Goal: Navigation & Orientation: Find specific page/section

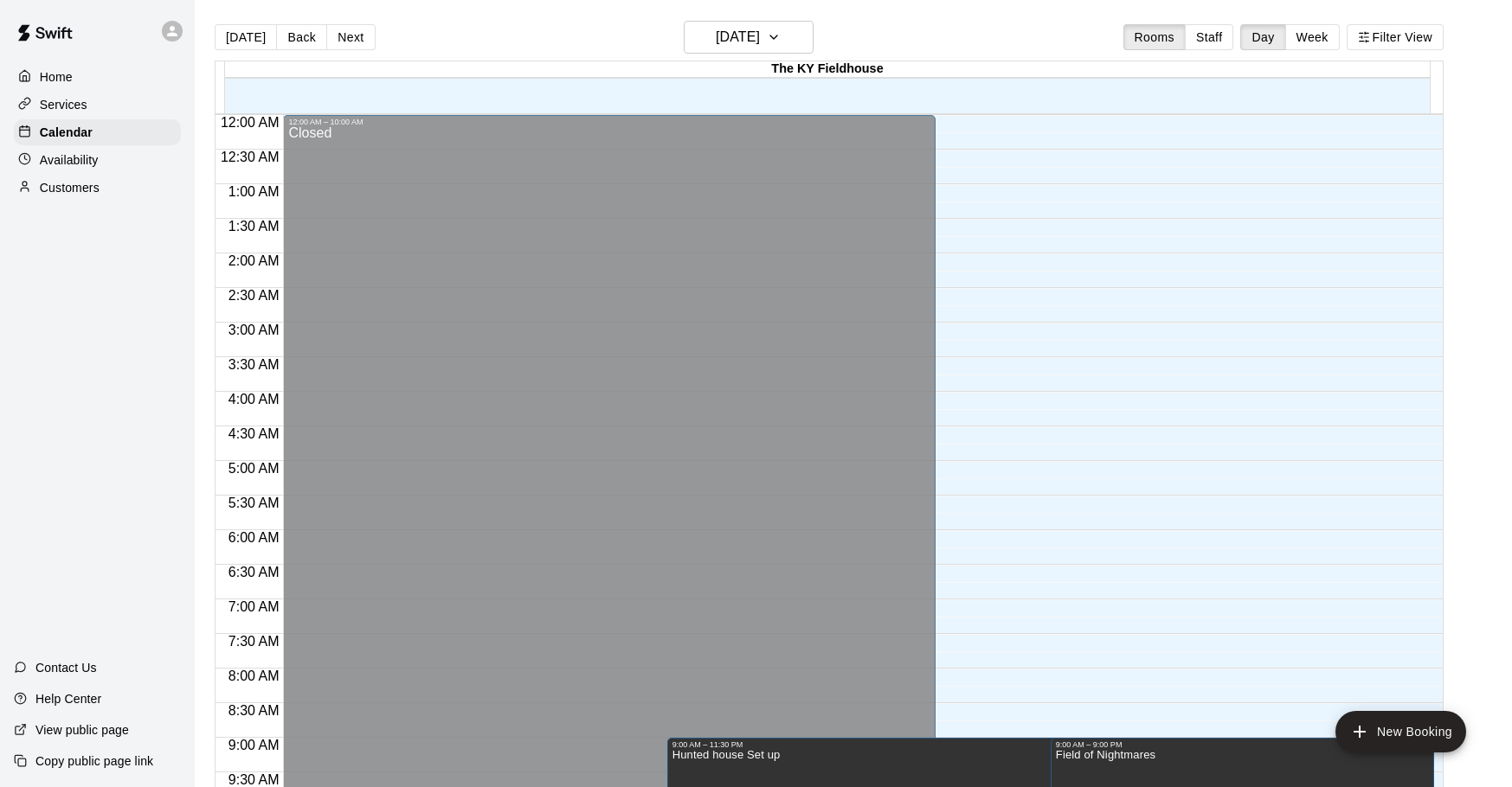
scroll to position [680, 0]
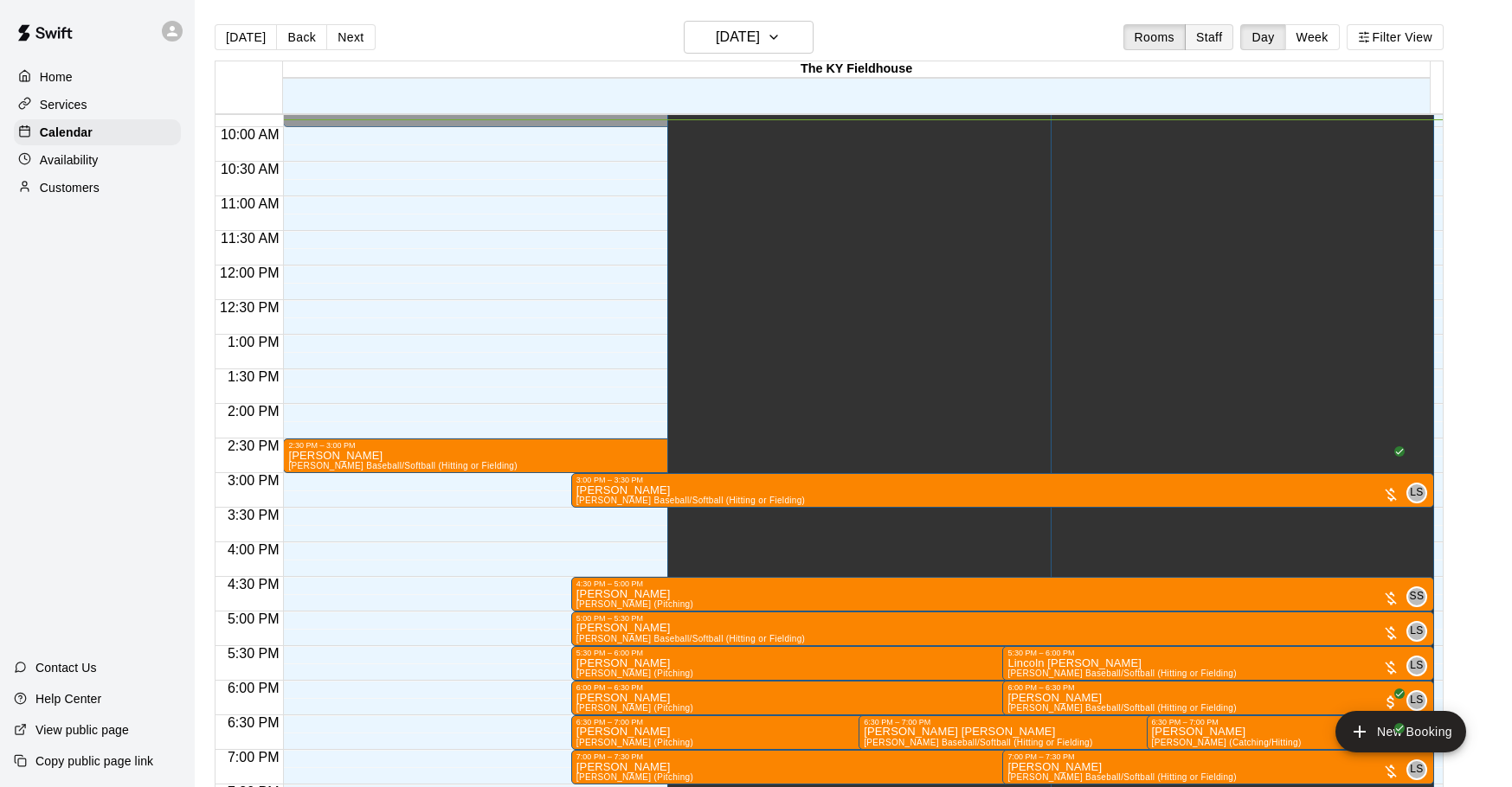
click at [1229, 38] on button "Staff" at bounding box center [1209, 38] width 49 height 26
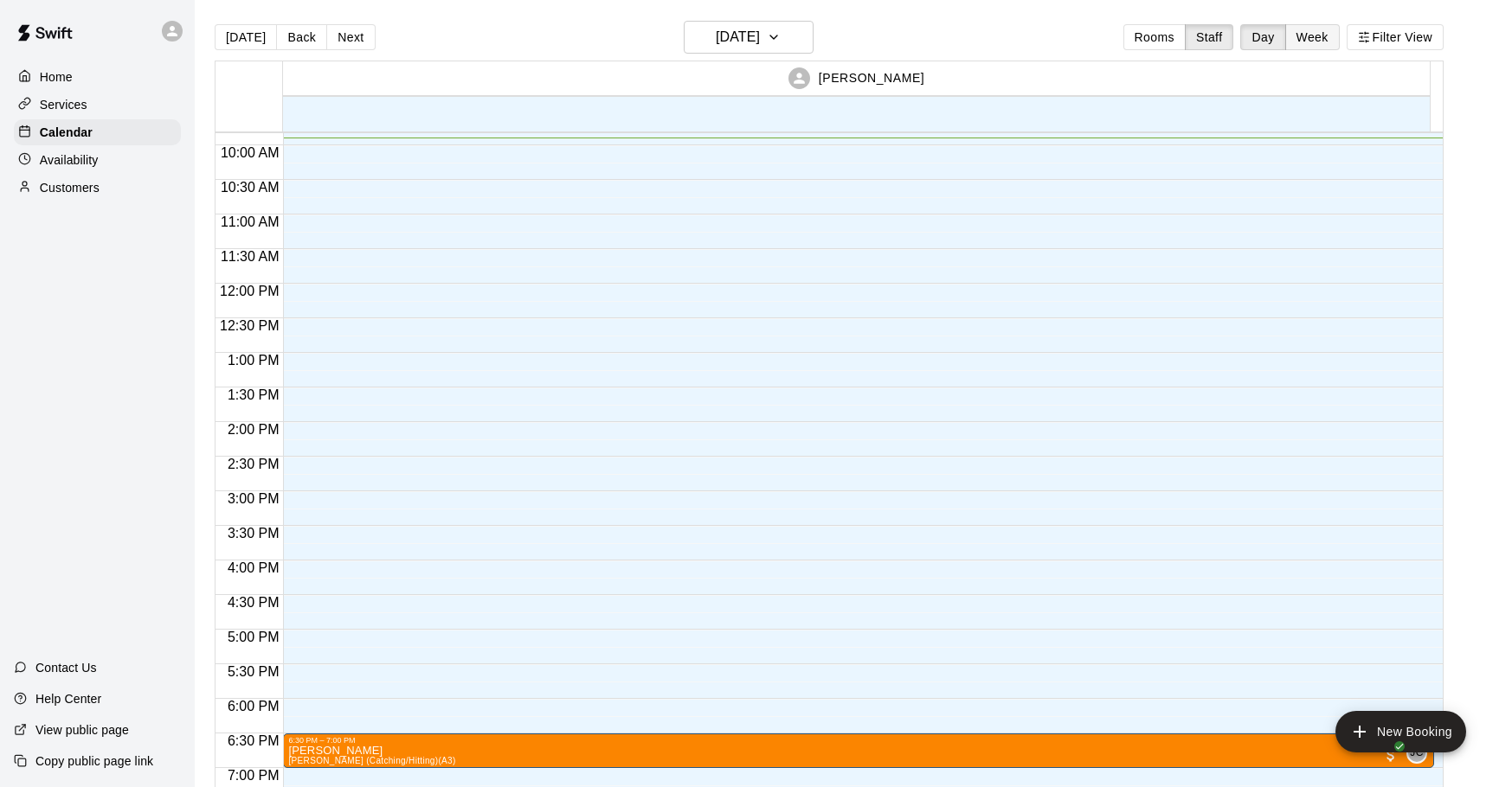
click at [1316, 34] on button "Week" at bounding box center [1312, 38] width 54 height 26
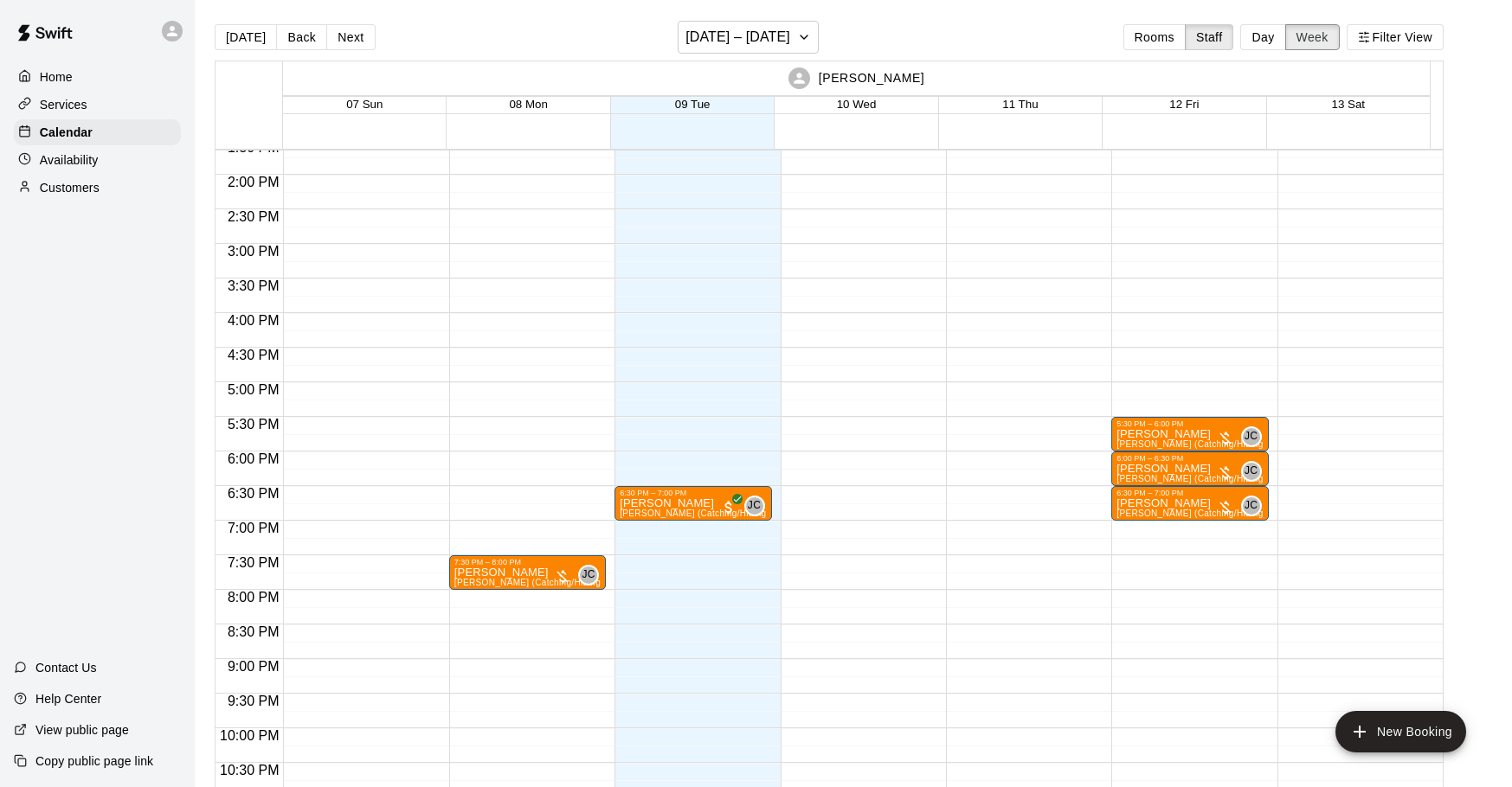
scroll to position [919, 0]
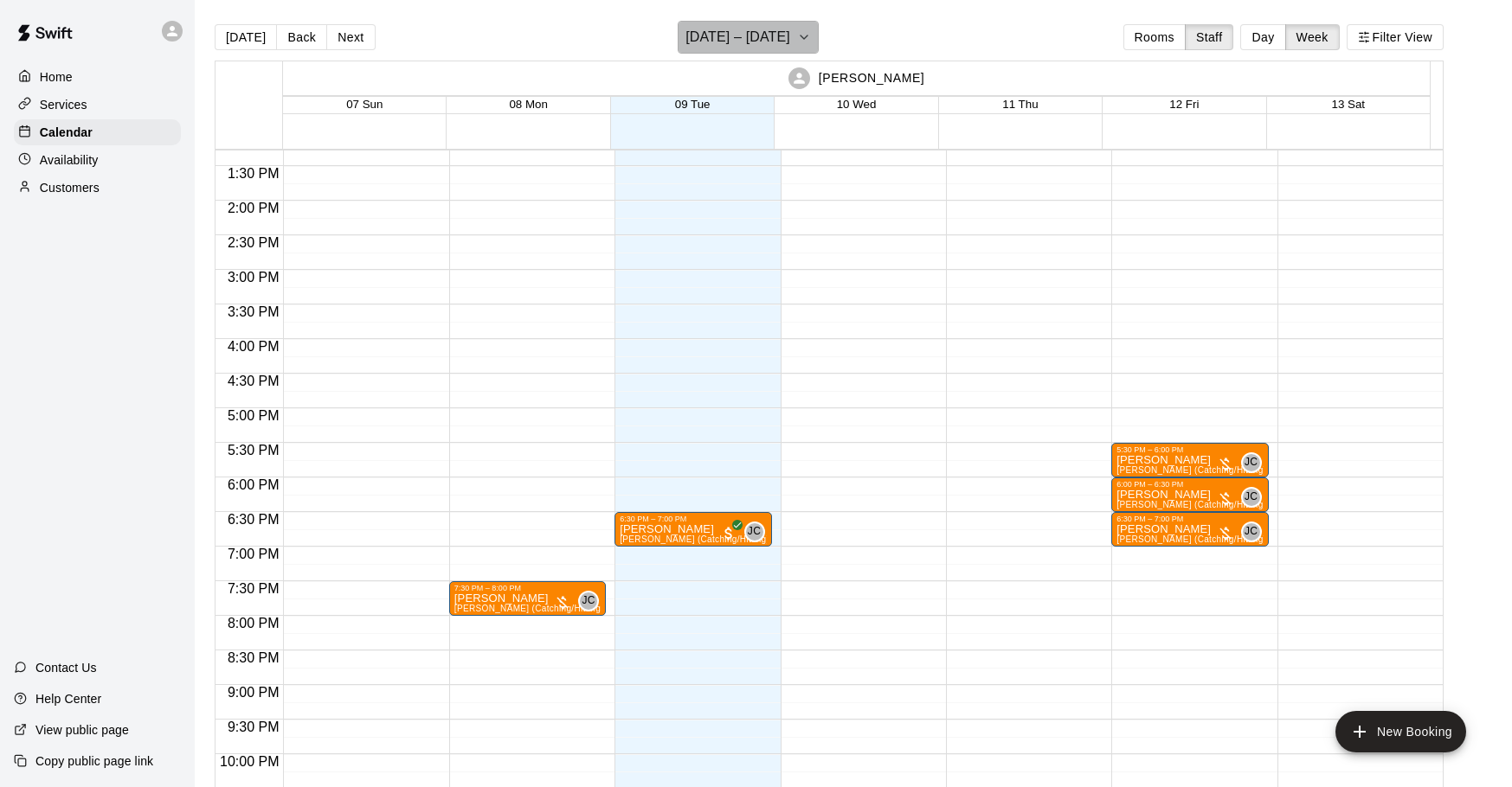
click at [789, 32] on h6 "[DATE] – [DATE]" at bounding box center [738, 38] width 105 height 25
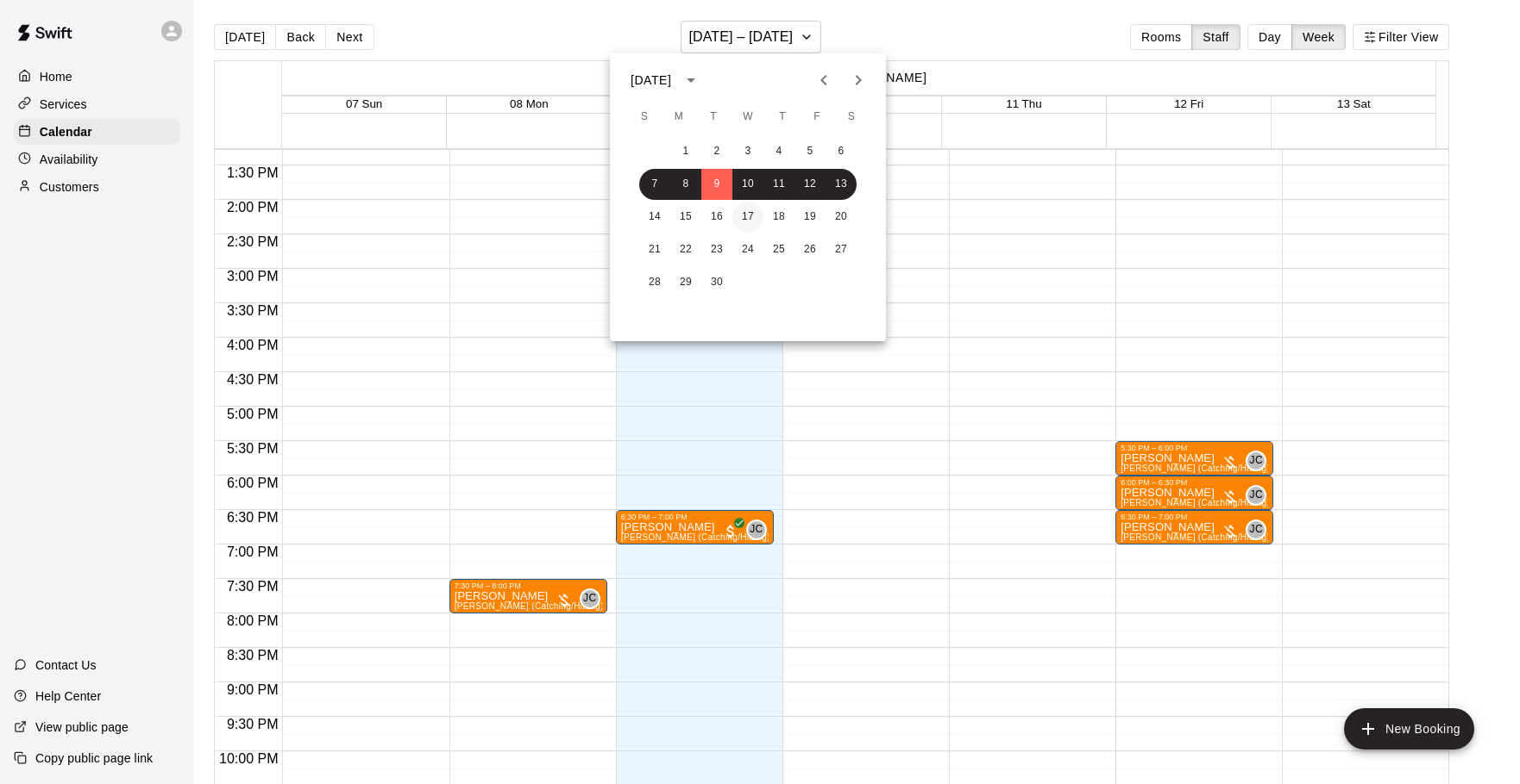
click at [752, 215] on button "17" at bounding box center [748, 217] width 31 height 31
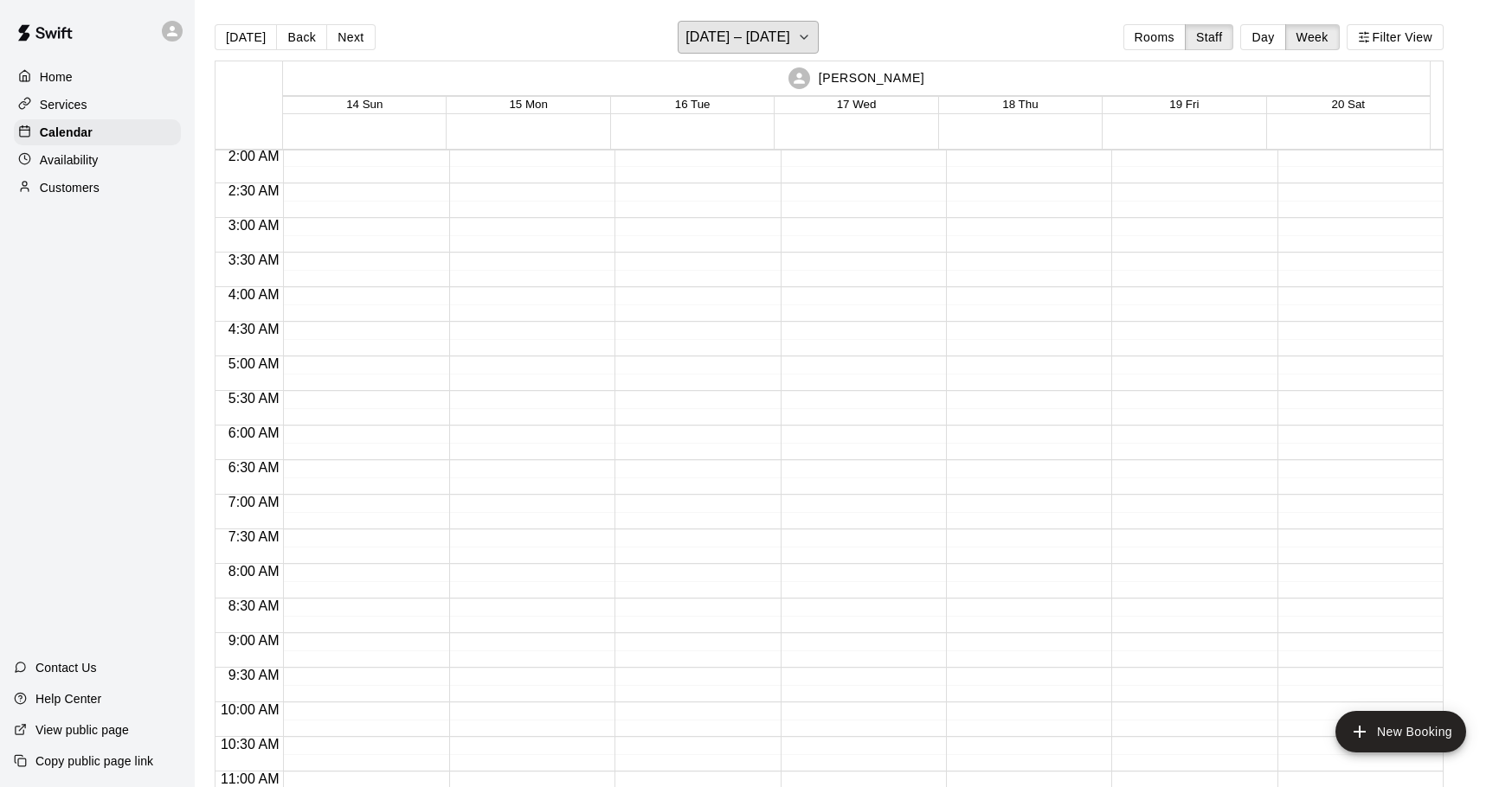
scroll to position [0, 0]
click at [765, 44] on h6 "[DATE] – [DATE]" at bounding box center [738, 38] width 105 height 25
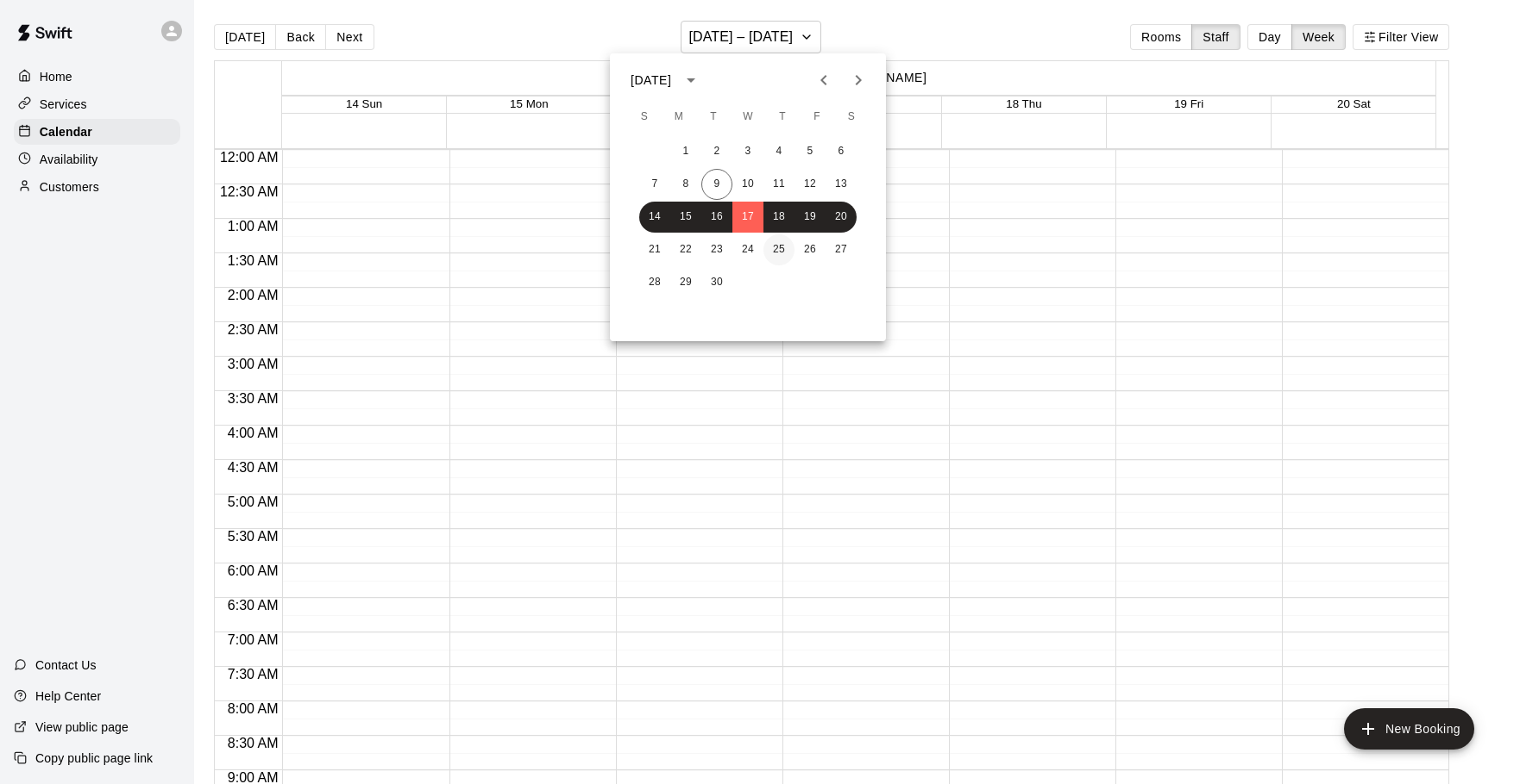
click at [766, 246] on button "25" at bounding box center [779, 250] width 31 height 31
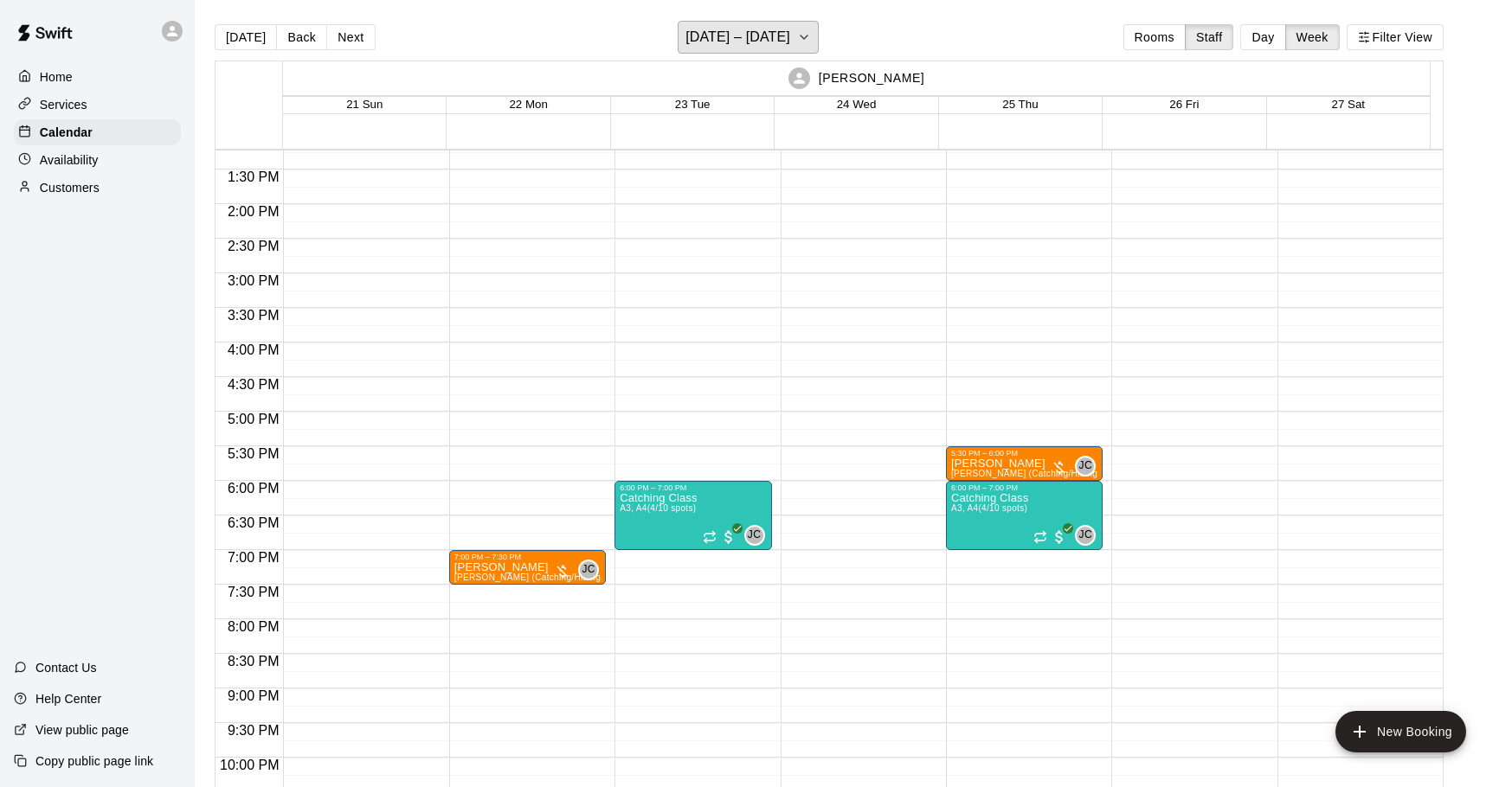
scroll to position [1006, 0]
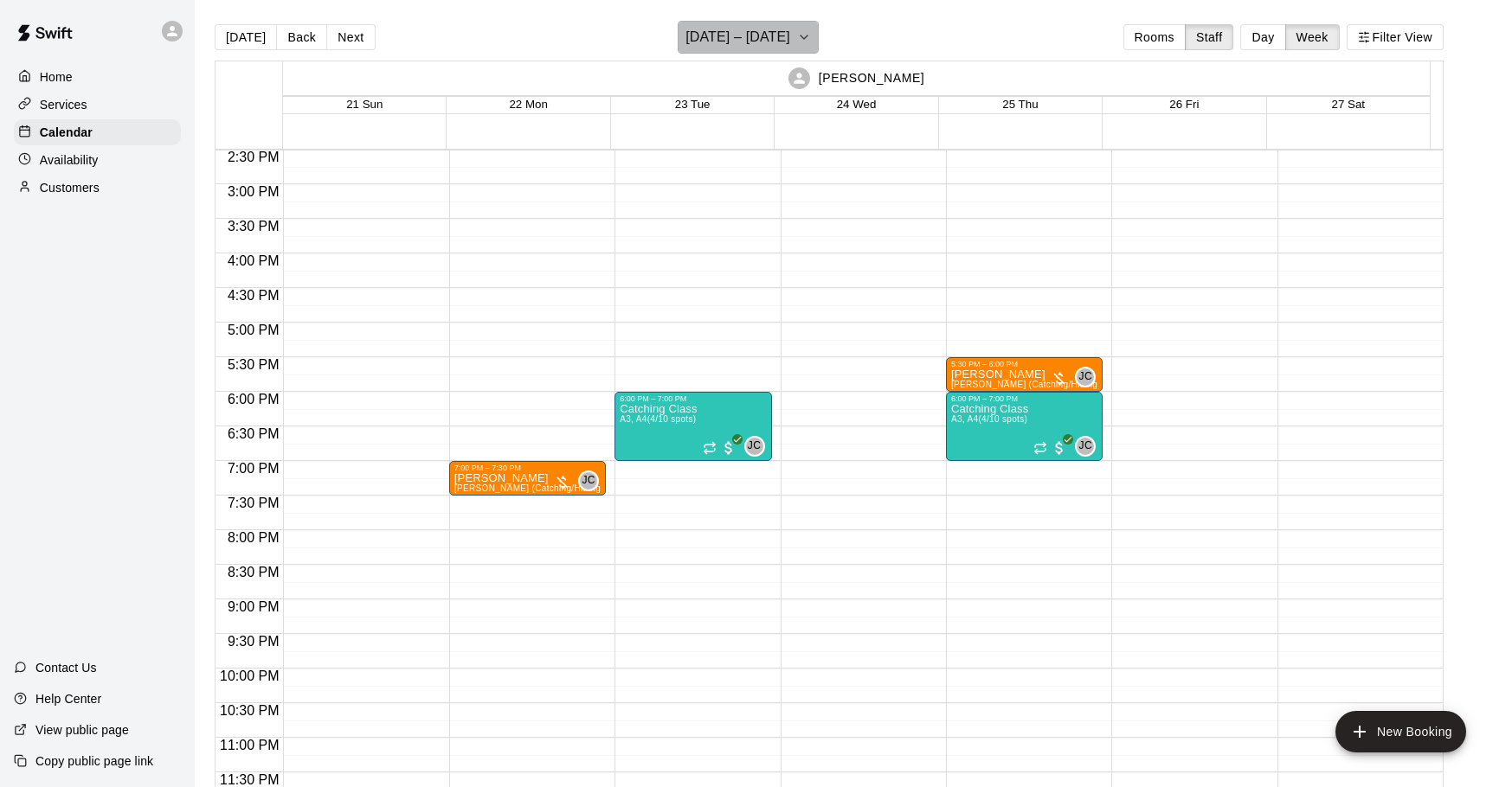
click at [743, 37] on h6 "[DATE] – [DATE]" at bounding box center [738, 38] width 105 height 25
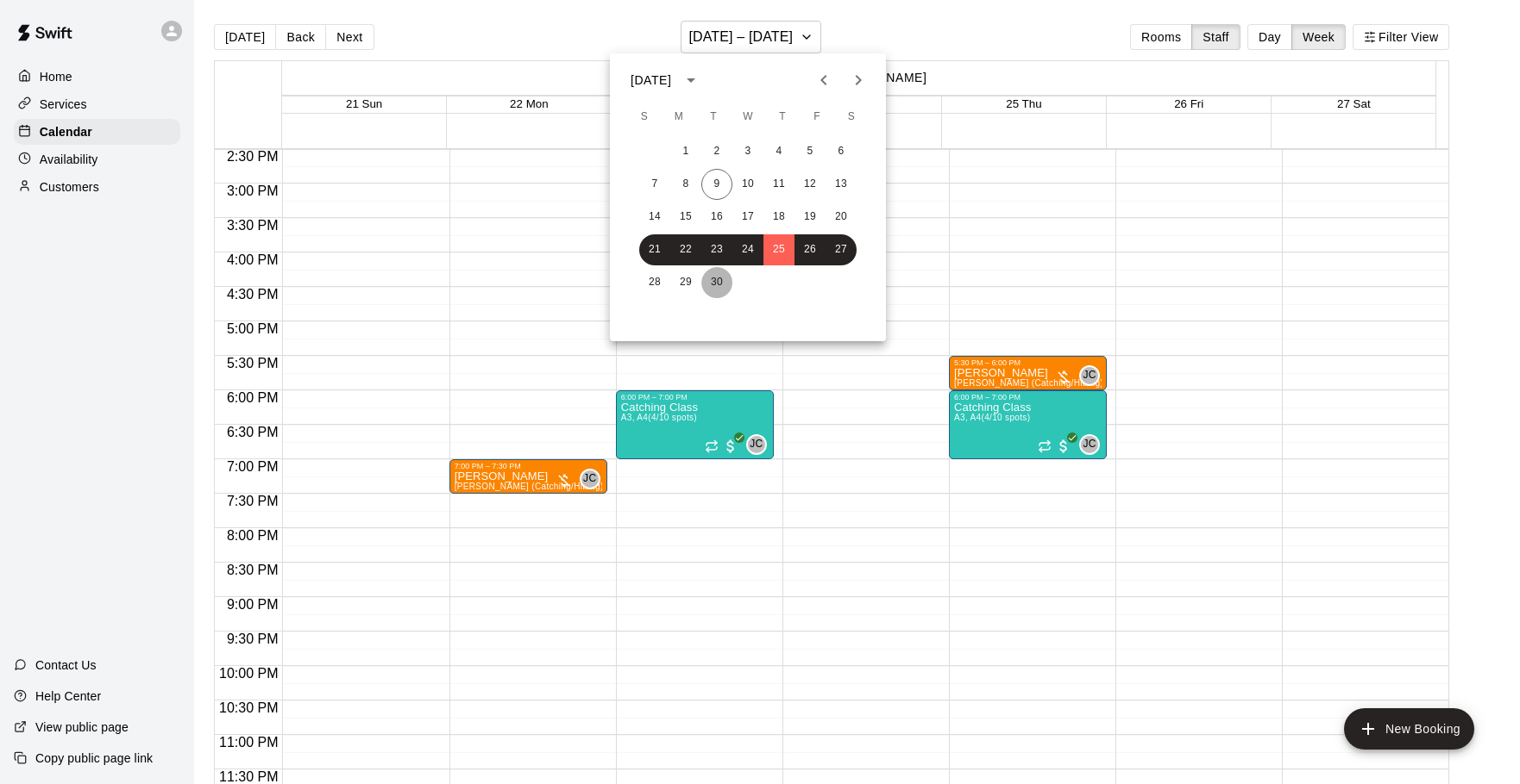
click at [704, 282] on button "30" at bounding box center [717, 283] width 31 height 31
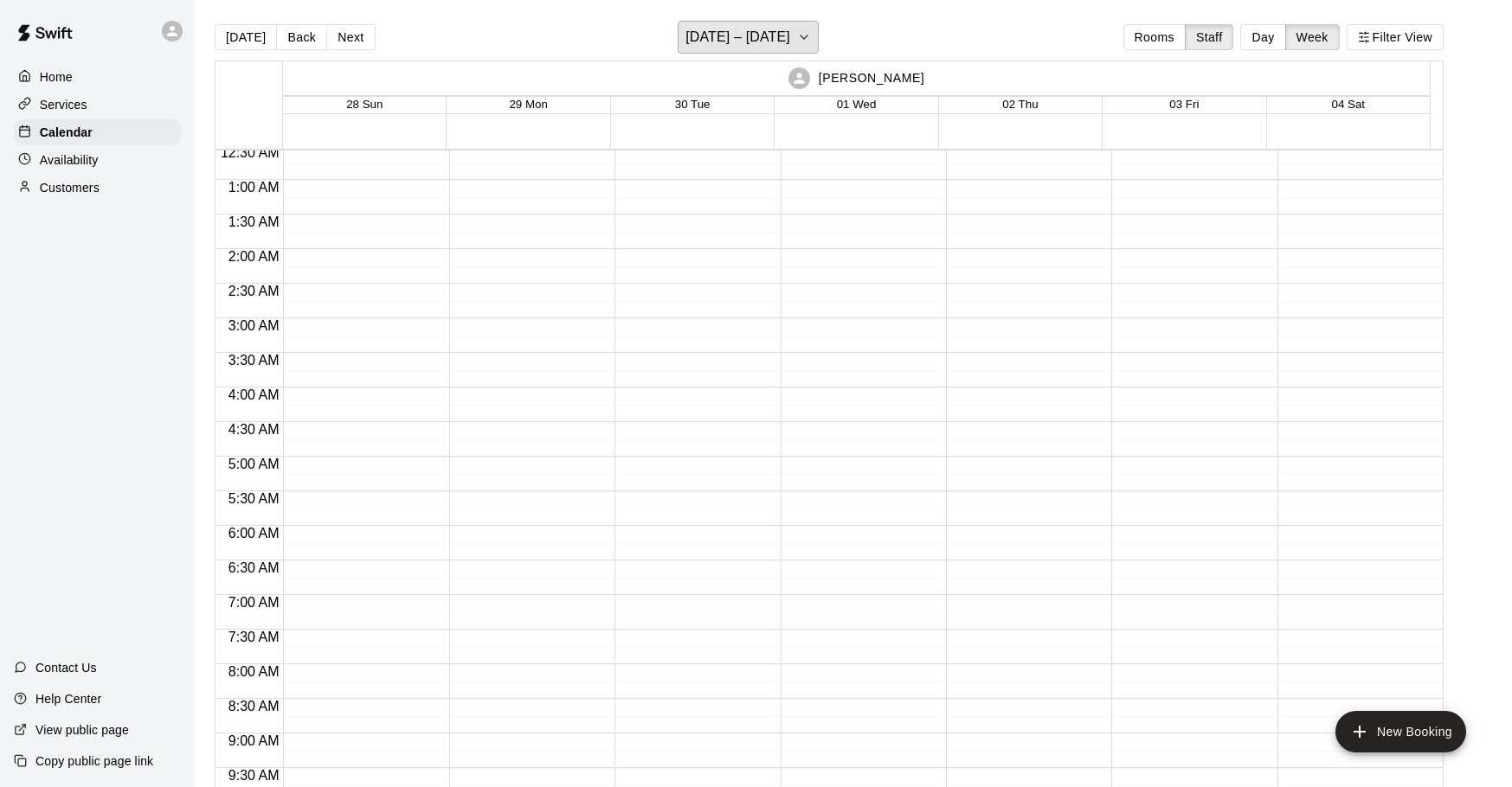
scroll to position [0, 0]
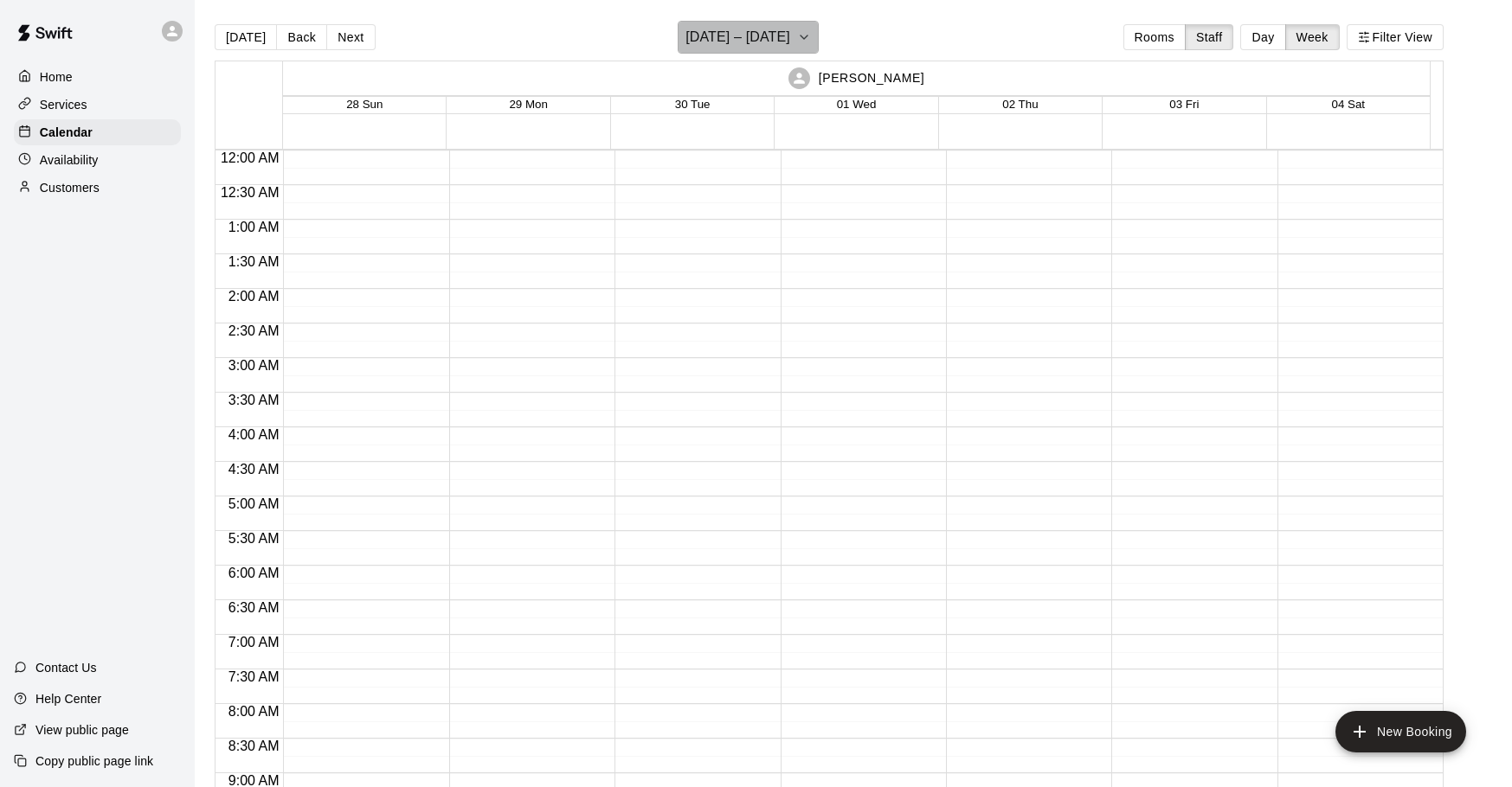
click at [790, 33] on h6 "[DATE] – [DATE]" at bounding box center [738, 38] width 105 height 25
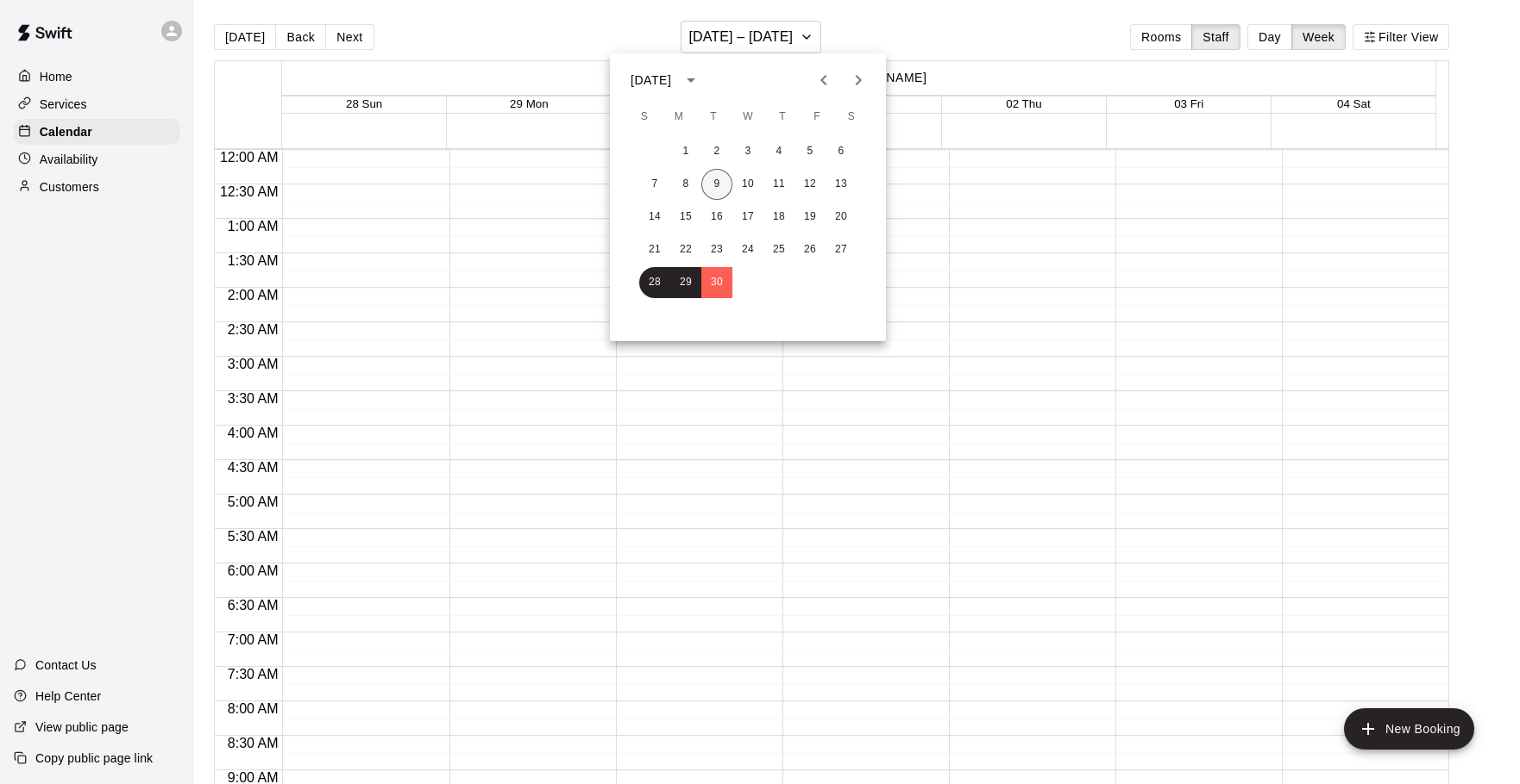
click at [711, 188] on button "9" at bounding box center [717, 185] width 31 height 31
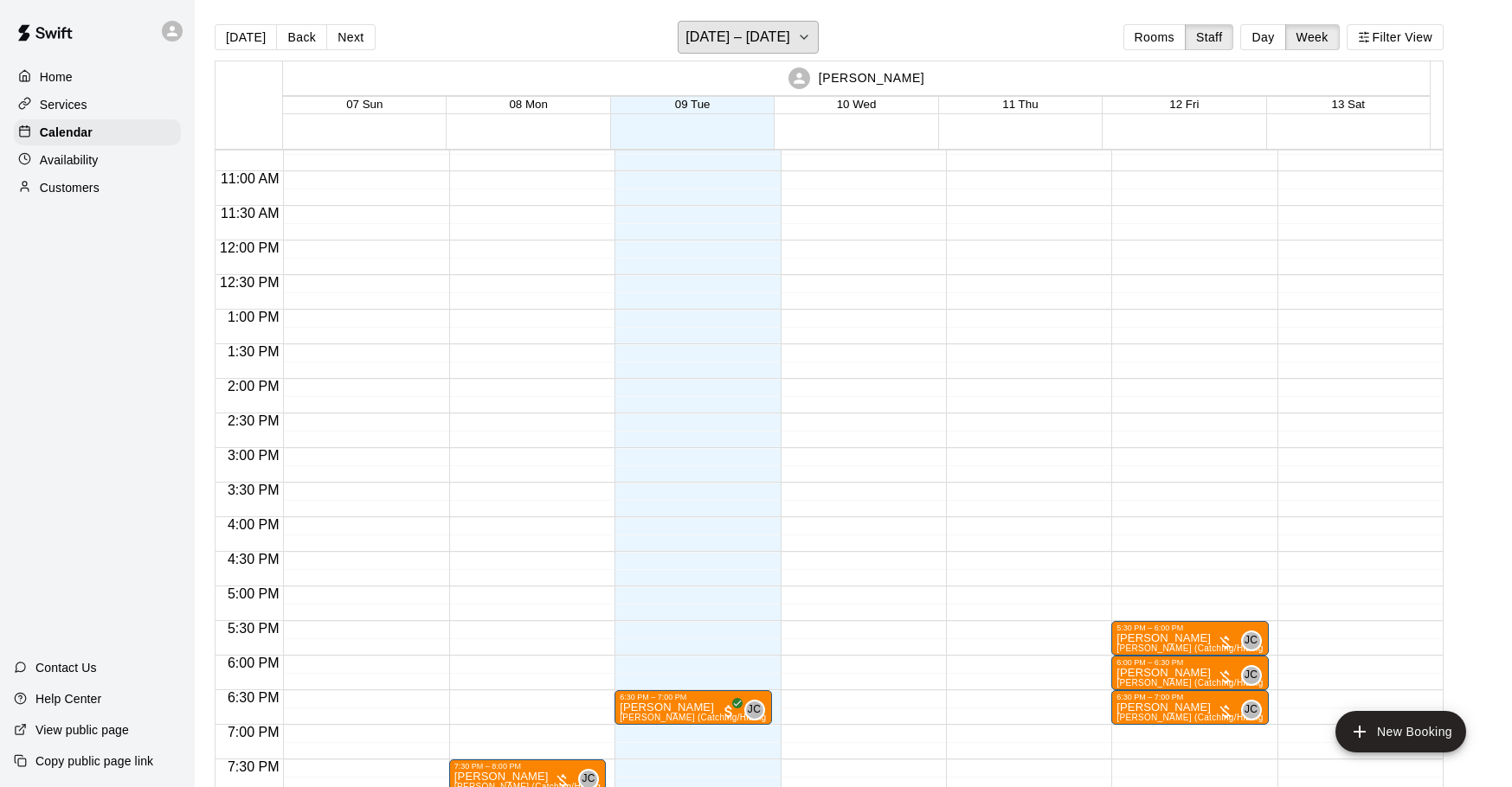
scroll to position [865, 0]
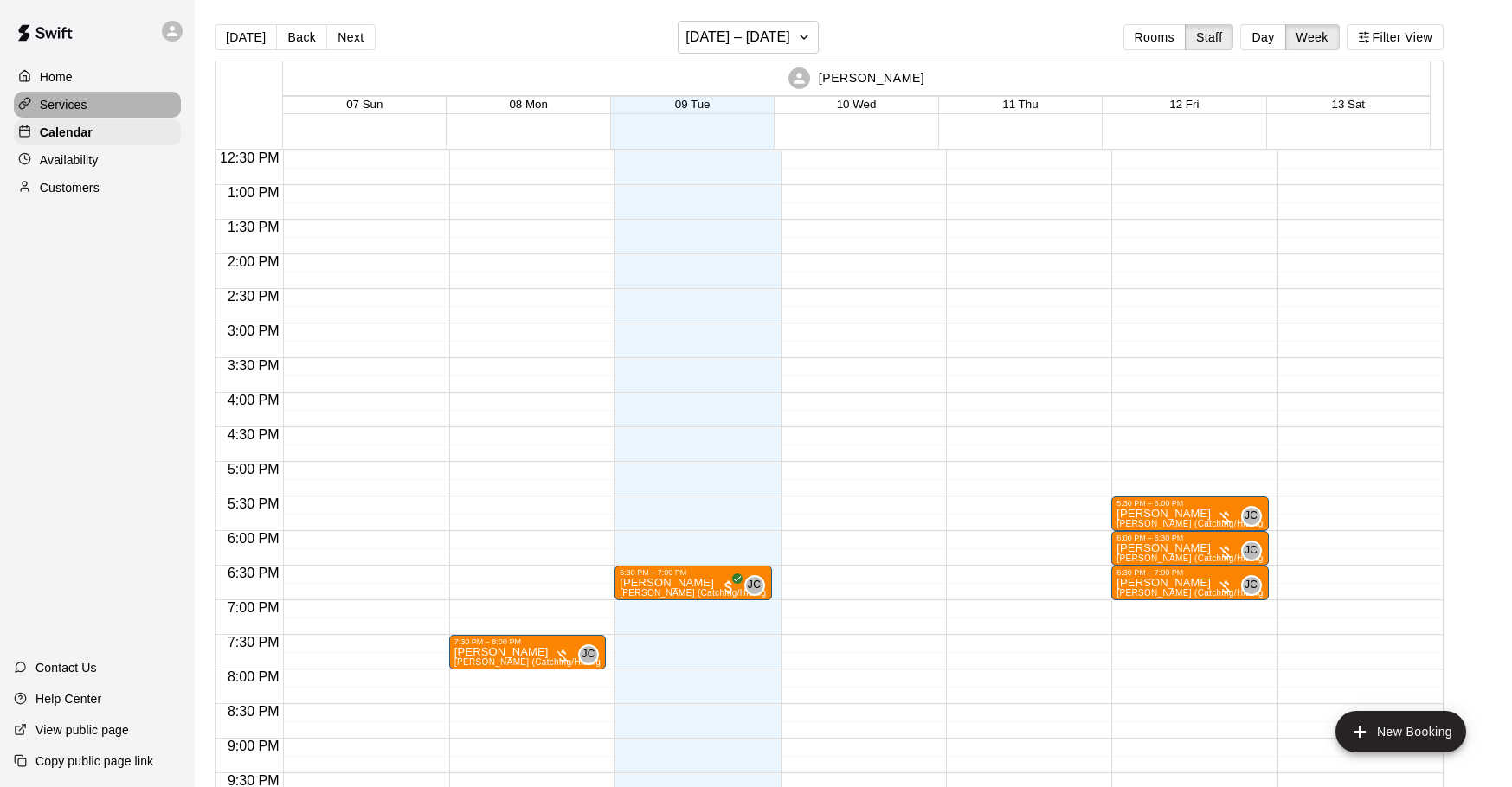
click at [96, 109] on div "Services" at bounding box center [97, 105] width 167 height 26
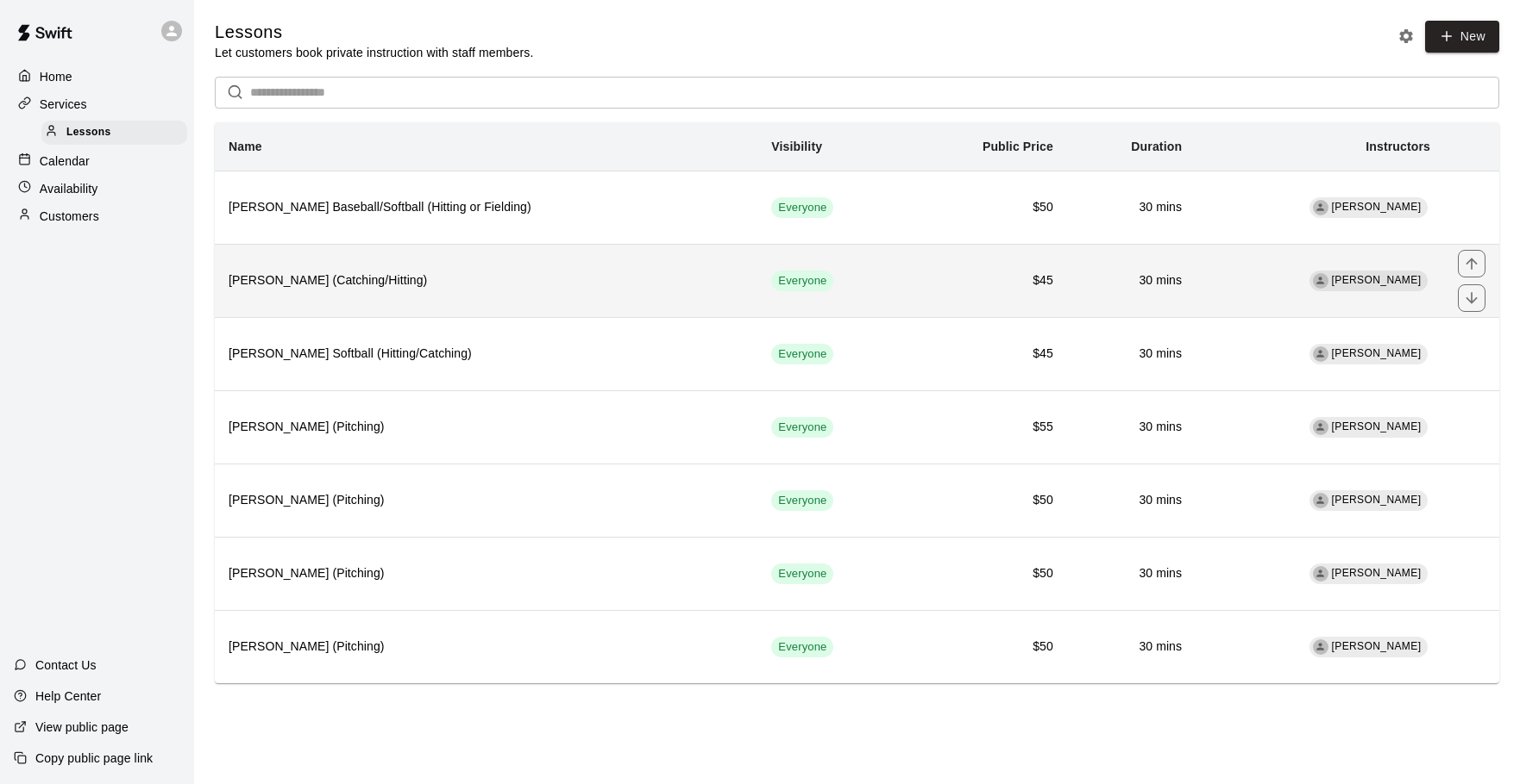
click at [394, 279] on h6 "[PERSON_NAME] (Catching/Hitting)" at bounding box center [486, 281] width 515 height 19
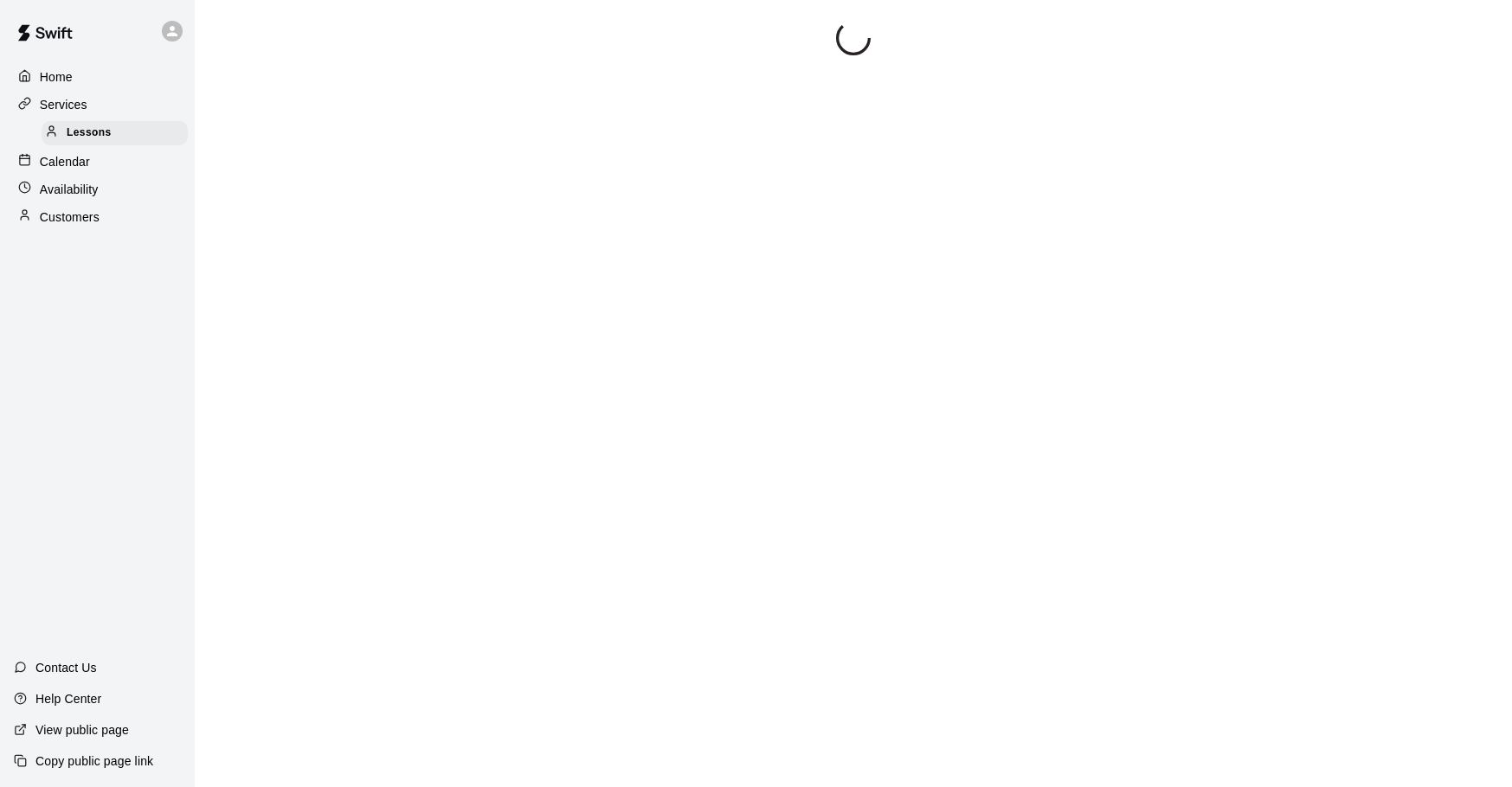
click at [101, 220] on div "Customers" at bounding box center [97, 217] width 167 height 26
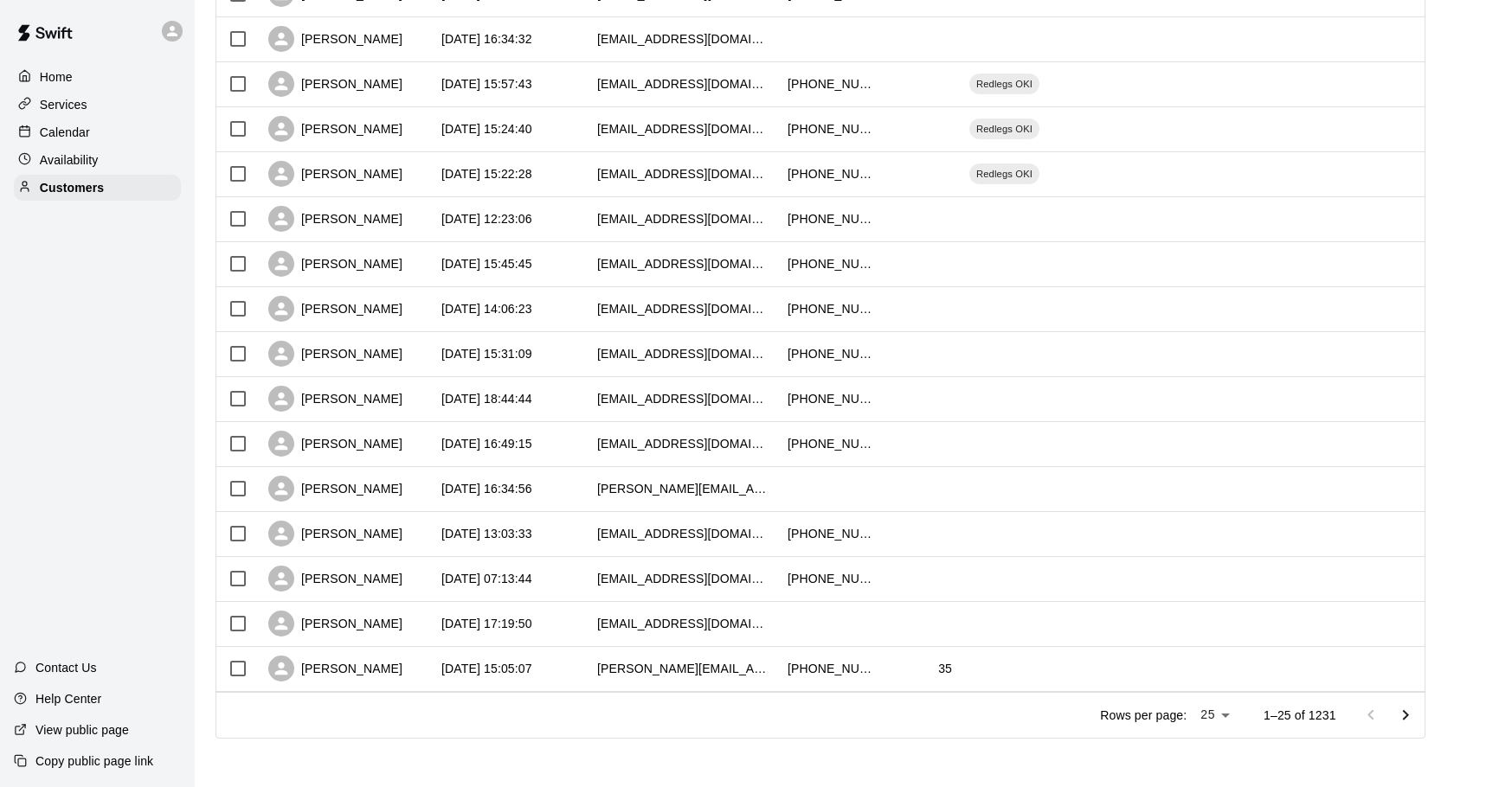
scroll to position [708, 0]
click at [1227, 715] on body "Home Services Calendar Availability Customers Contact Us Help Center View publi…" at bounding box center [756, 40] width 1512 height 1493
click at [1236, 750] on li "100" at bounding box center [1225, 752] width 49 height 29
type input "***"
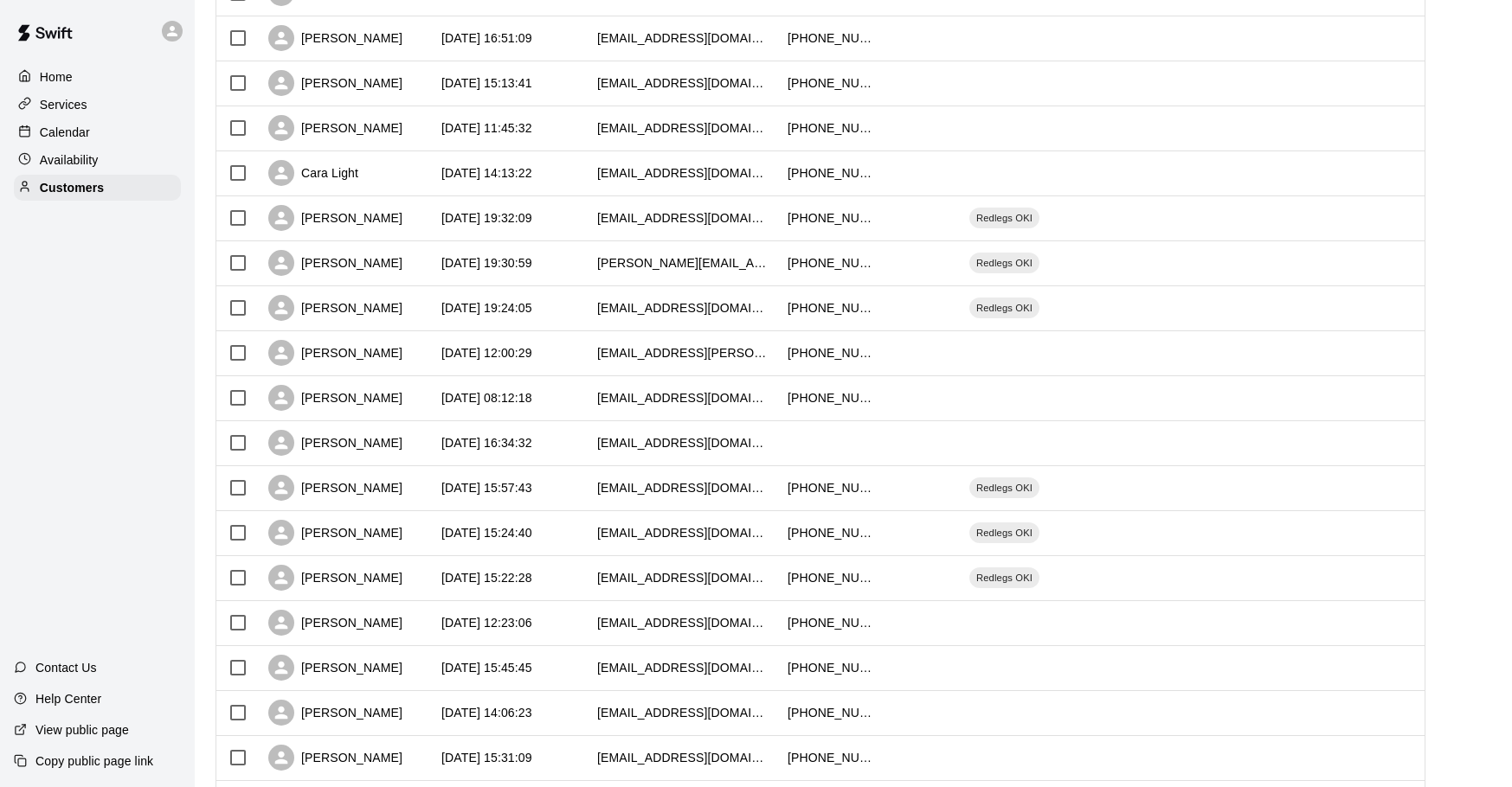
scroll to position [0, 0]
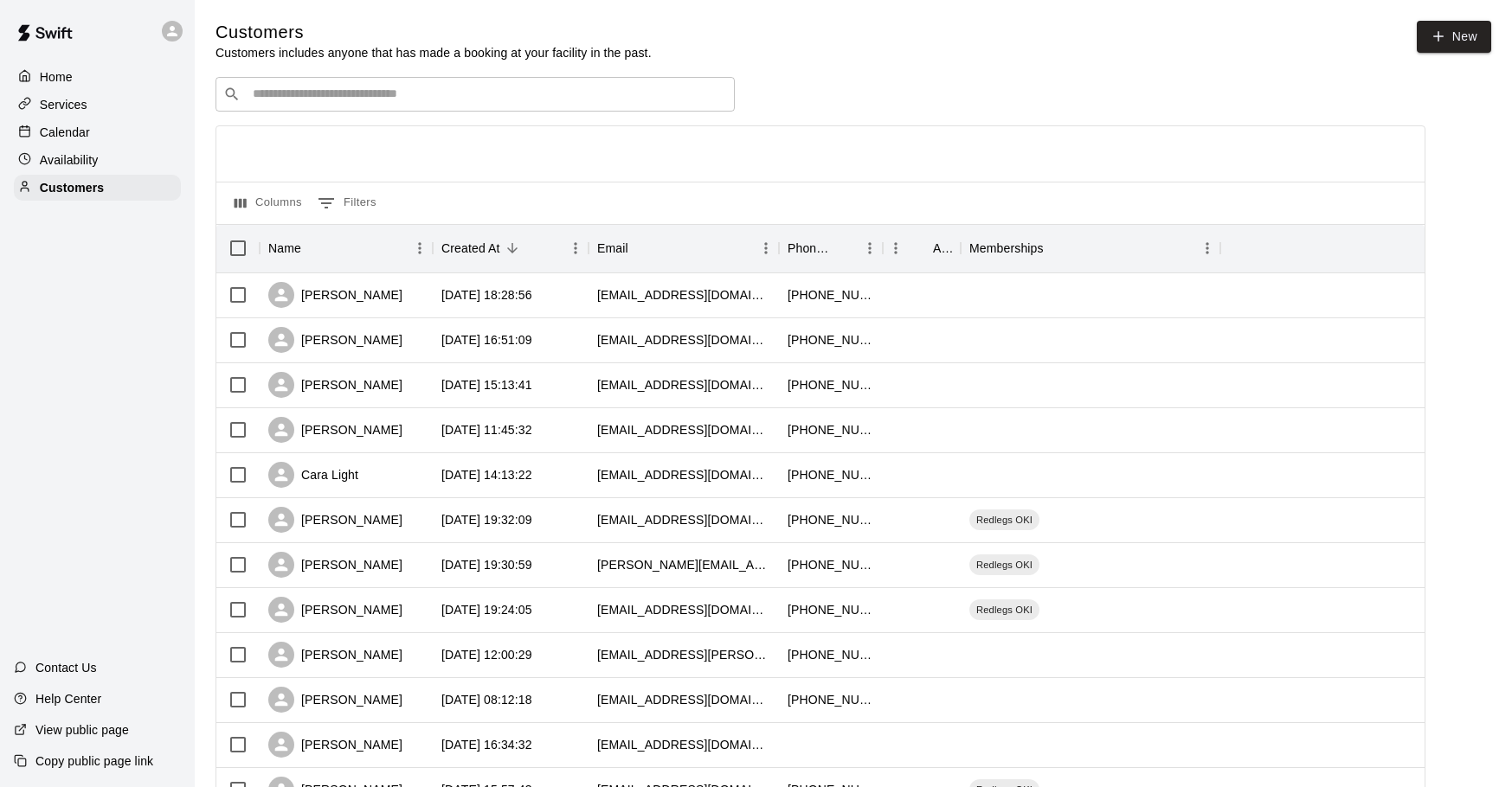
click at [82, 76] on div "Home" at bounding box center [97, 77] width 167 height 26
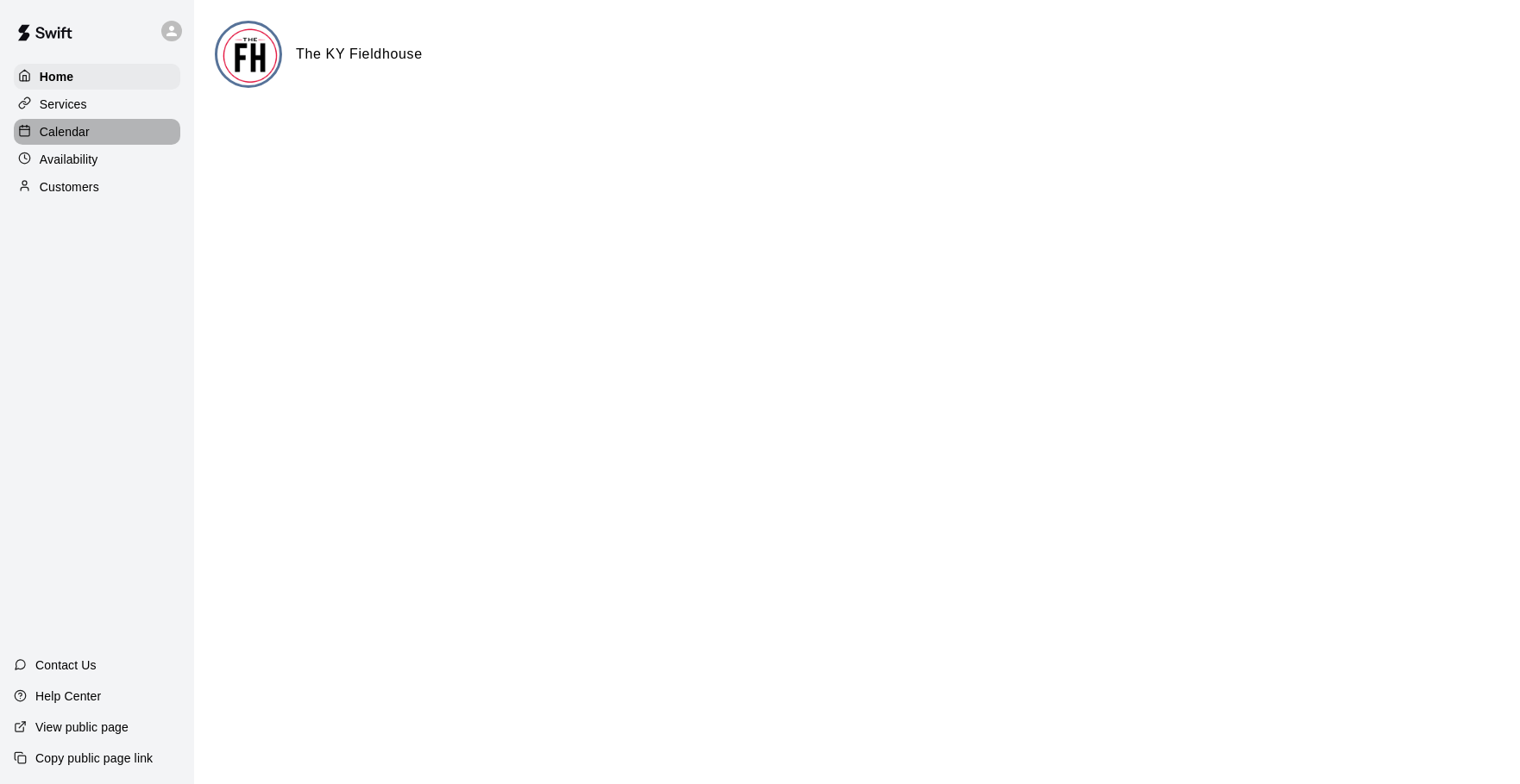
click at [82, 139] on p "Calendar" at bounding box center [64, 132] width 50 height 17
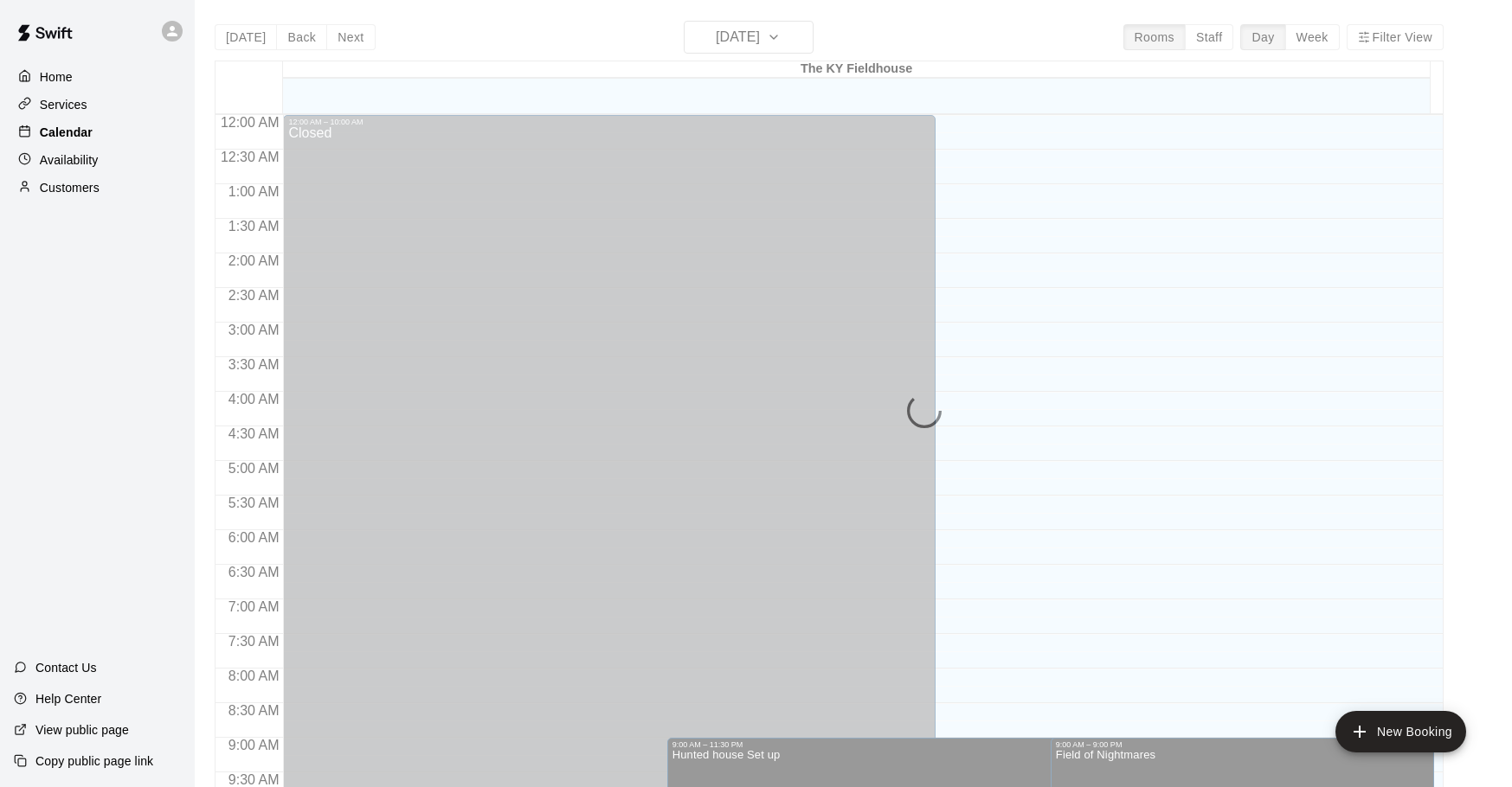
scroll to position [687, 0]
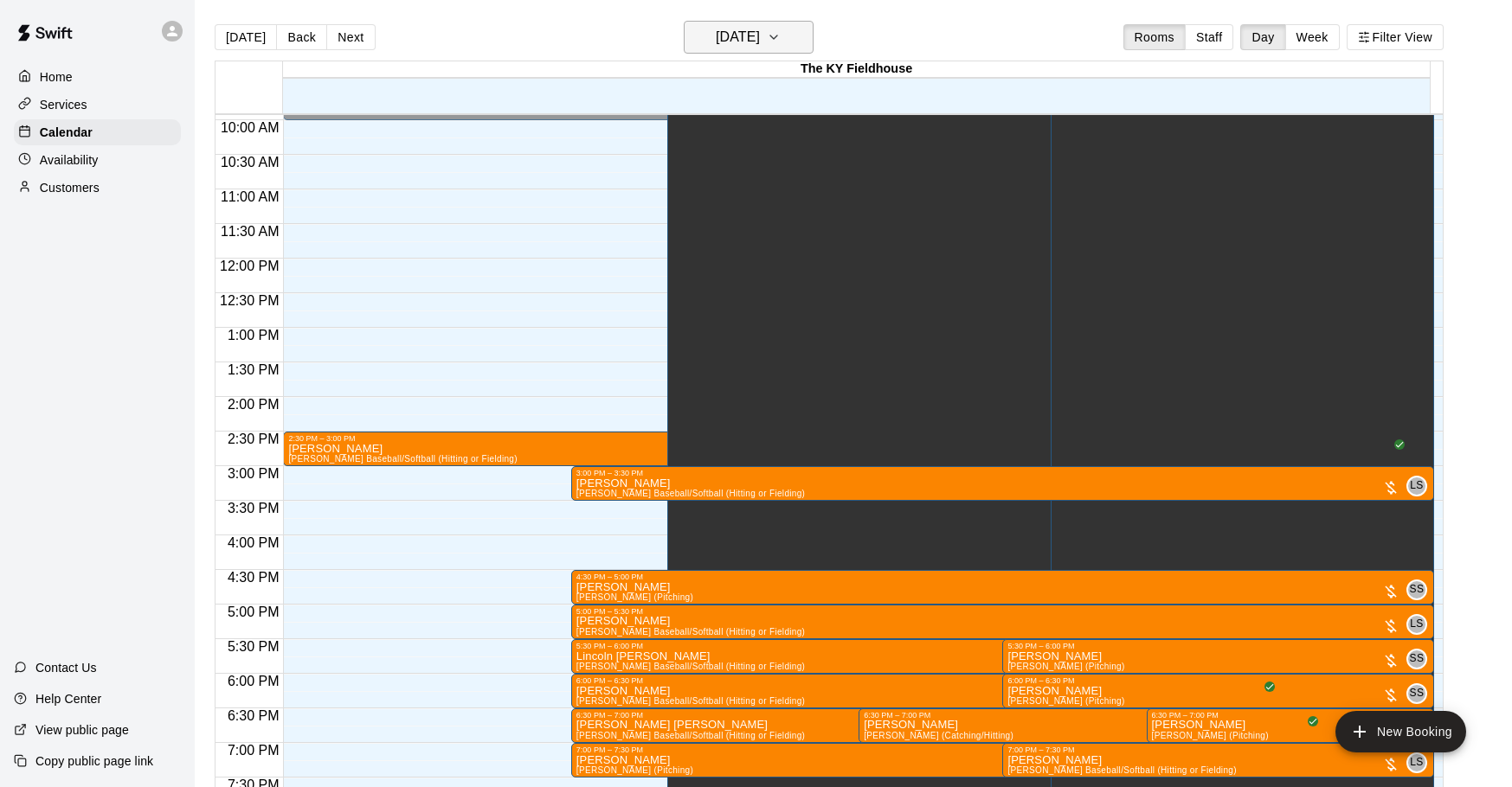
click at [760, 48] on h6 "[DATE]" at bounding box center [737, 38] width 44 height 25
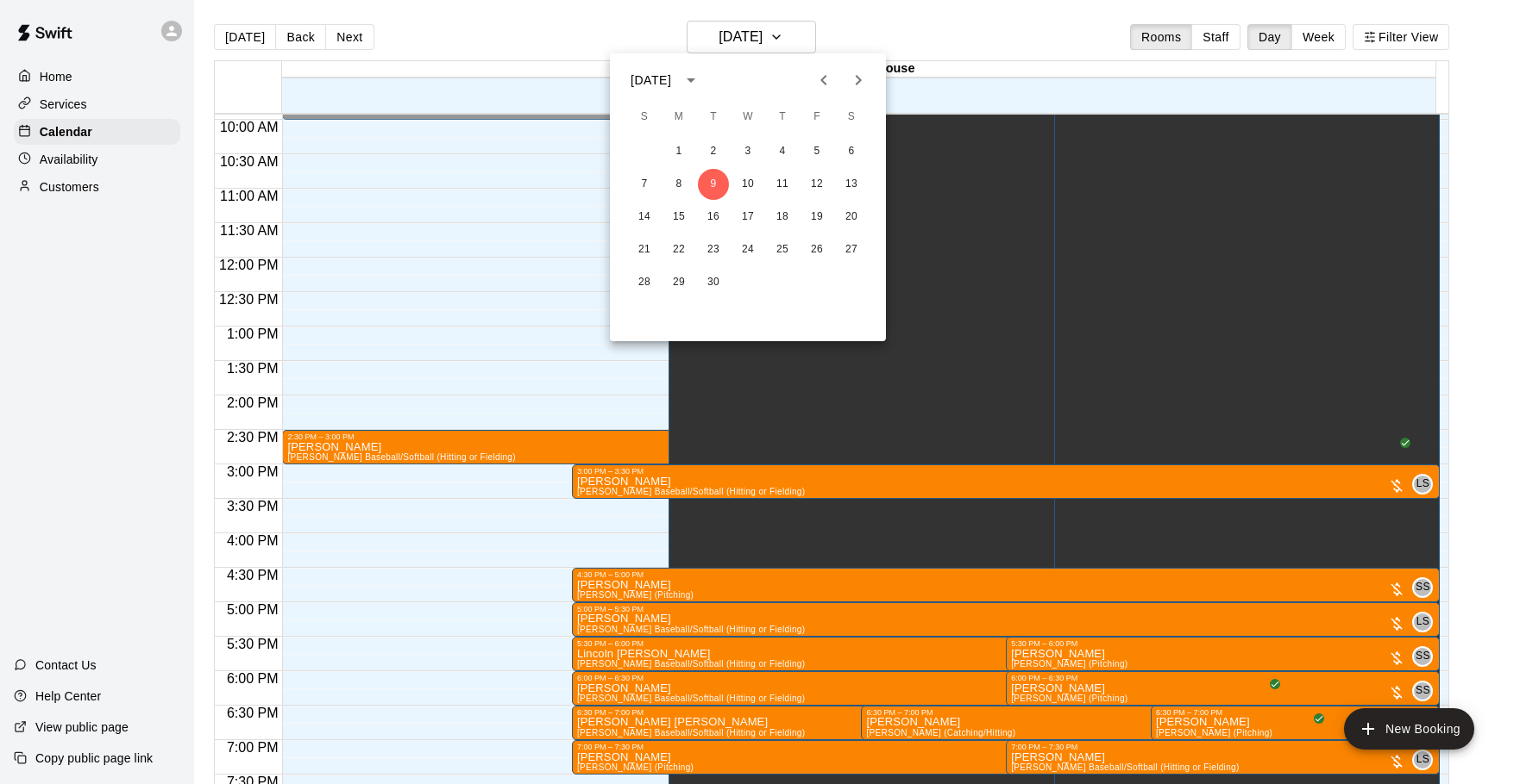
click at [1222, 30] on div at bounding box center [760, 392] width 1520 height 784
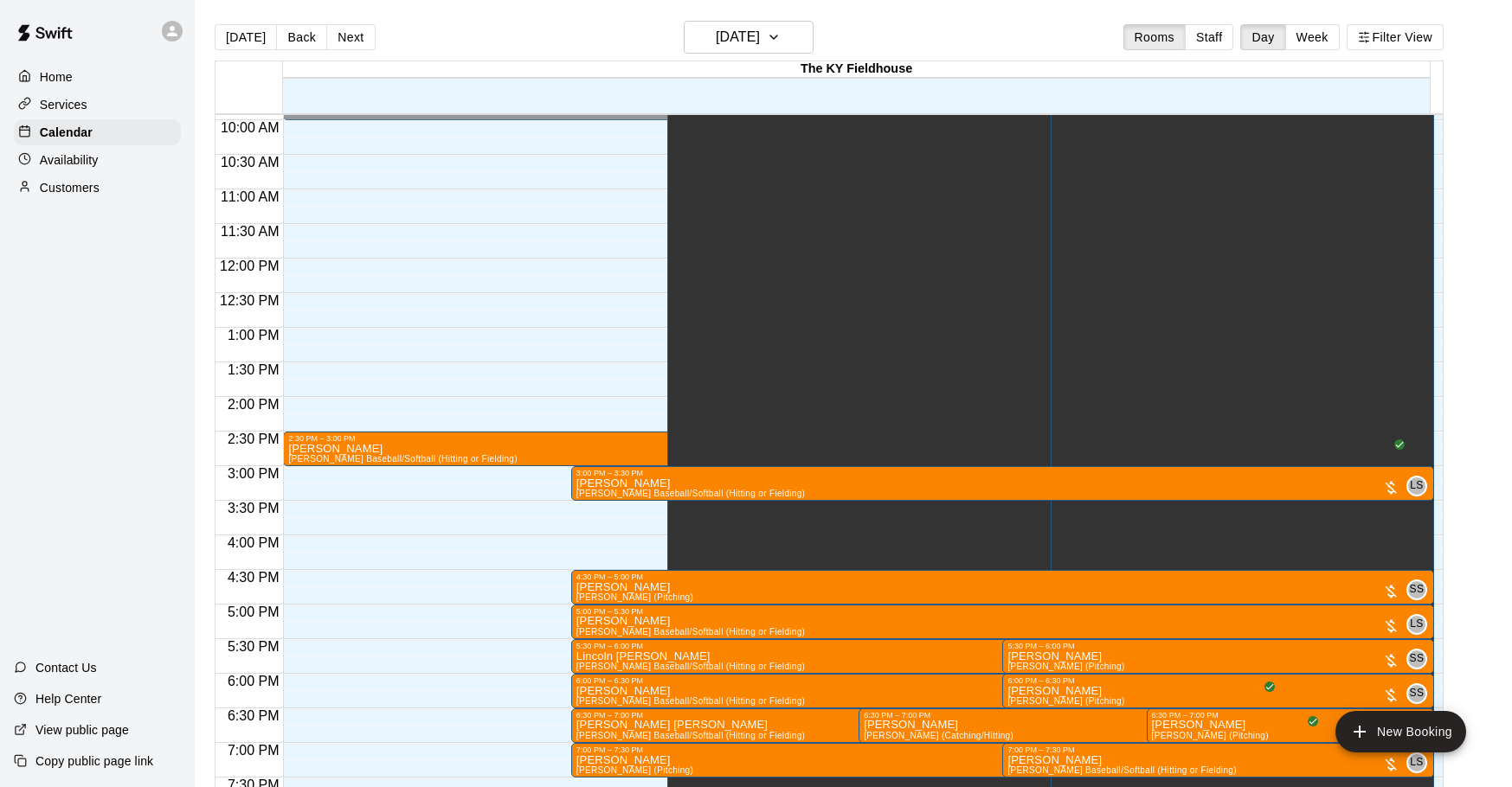
click at [1227, 42] on button "Staff" at bounding box center [1209, 38] width 49 height 26
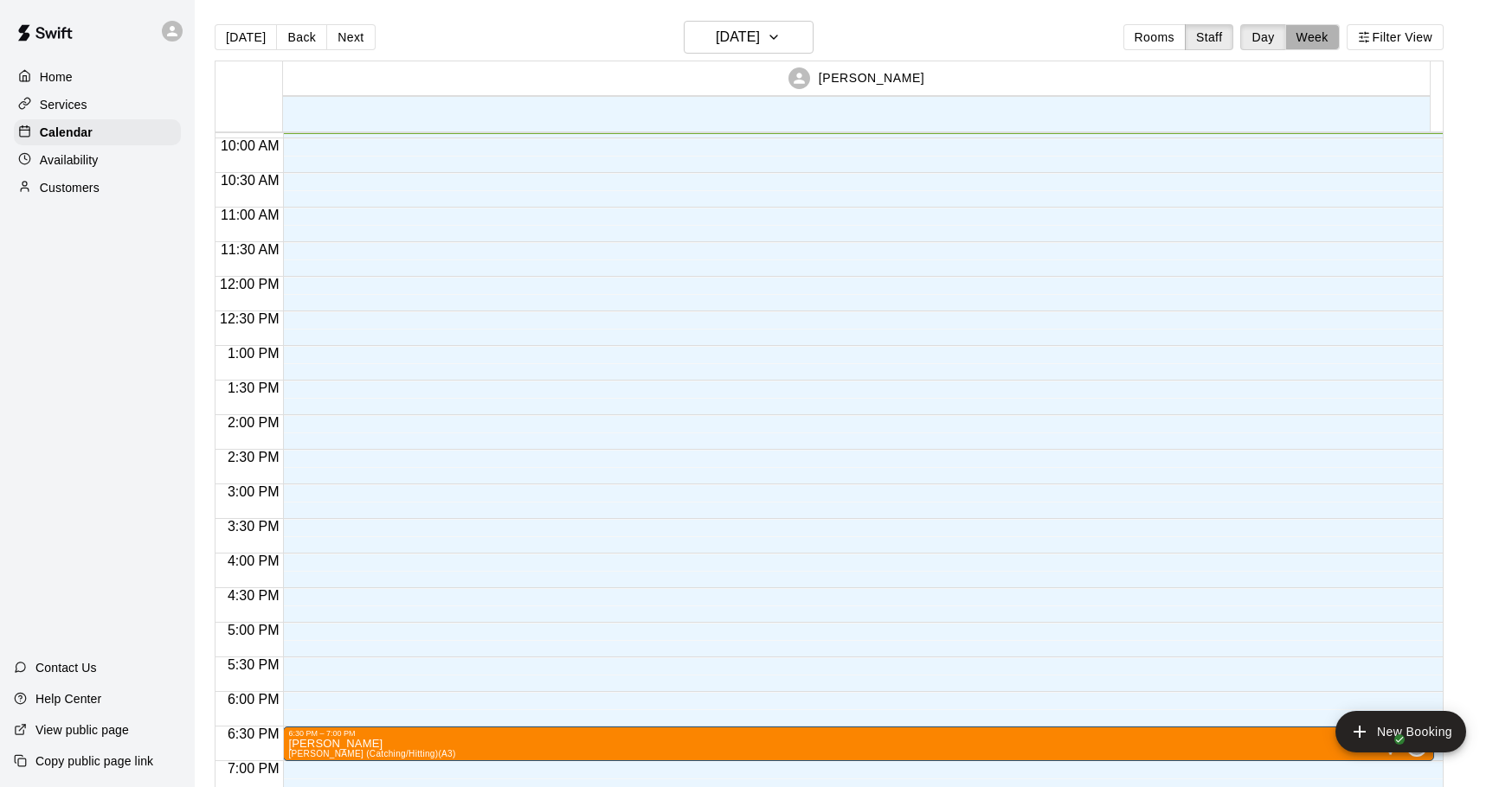
click at [1332, 37] on button "Week" at bounding box center [1312, 38] width 54 height 26
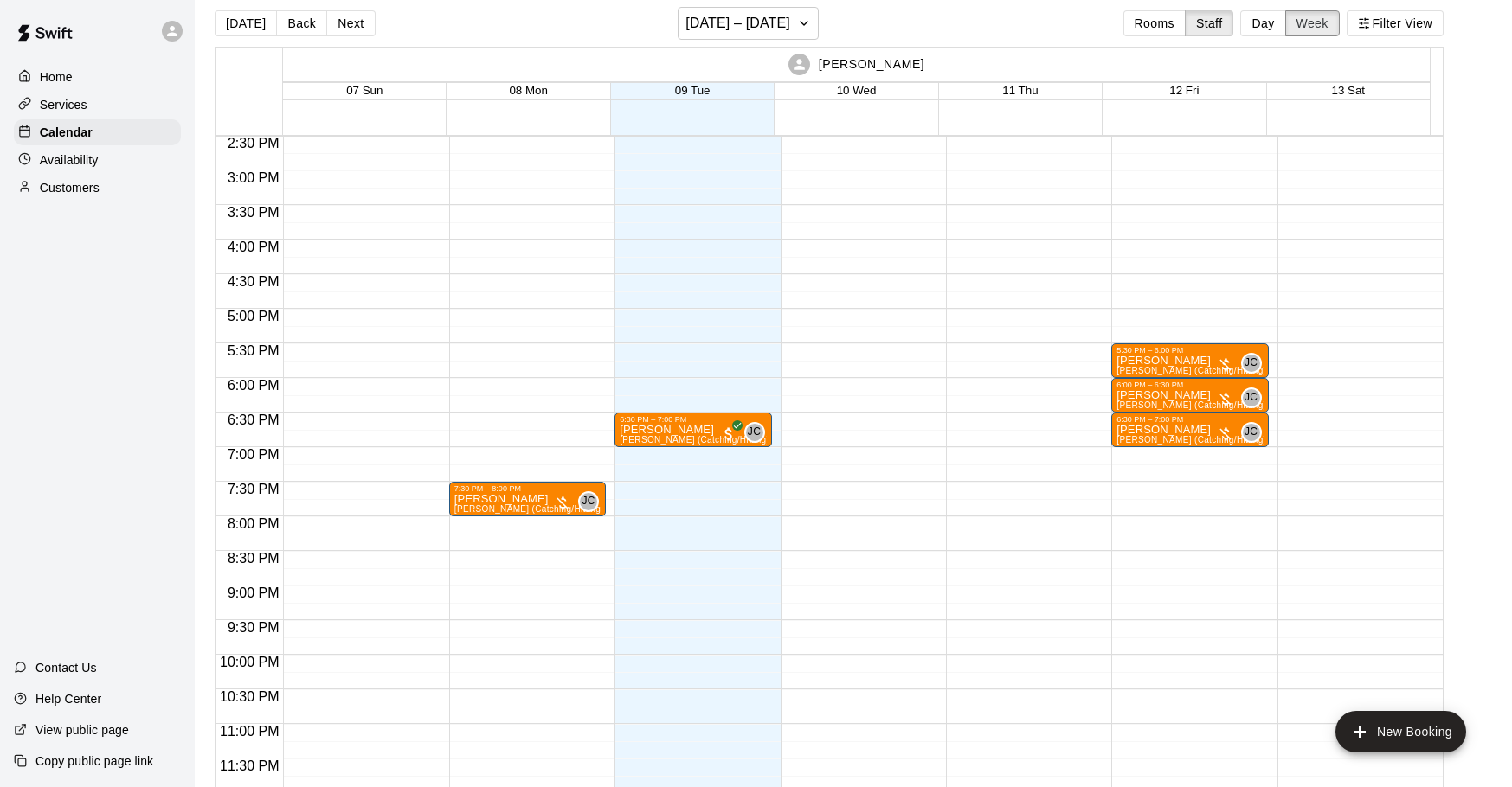
scroll to position [28, 0]
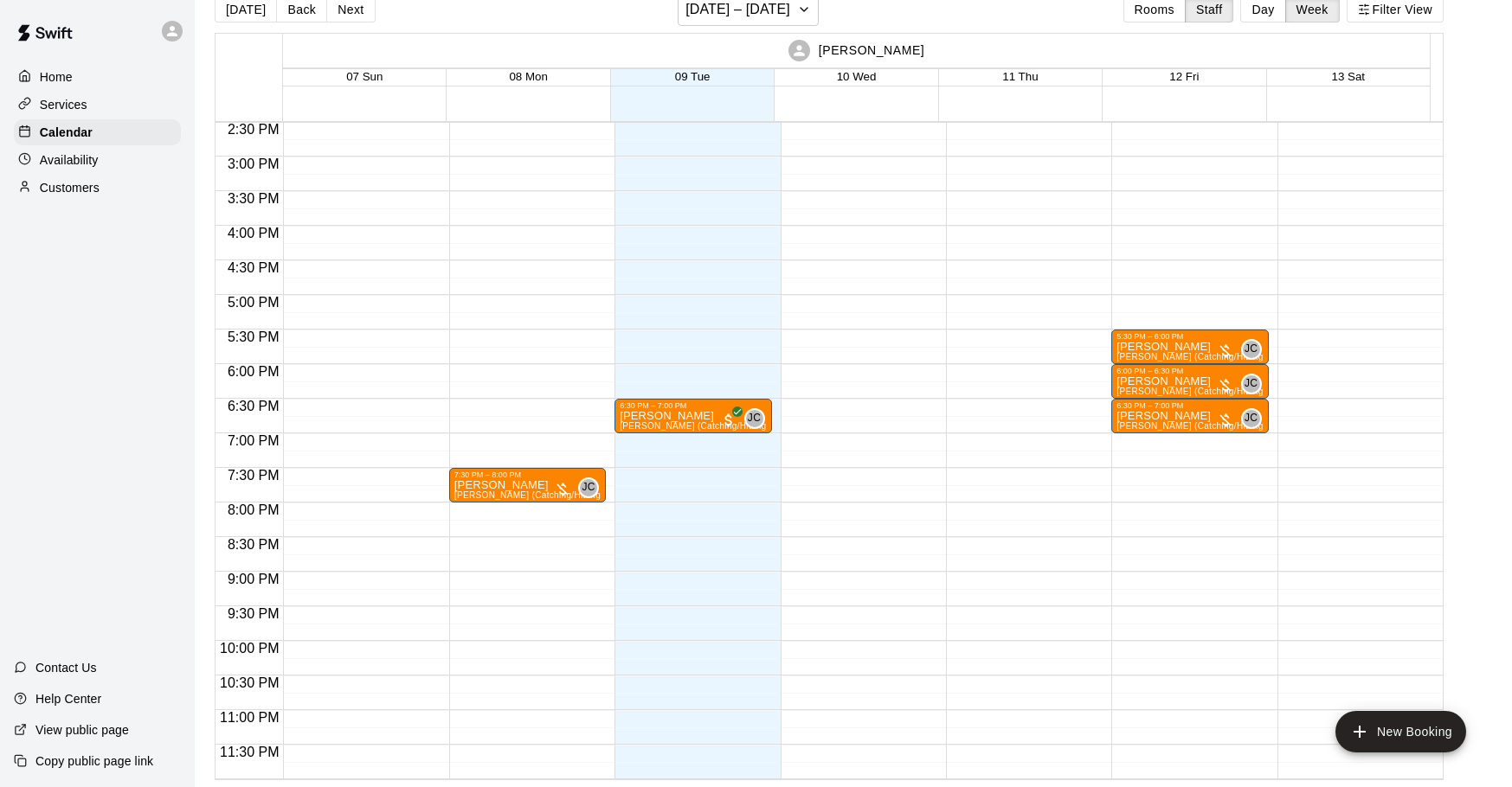
click at [941, 25] on div "[DATE] Back Next [DATE] – [DATE] Rooms Staff Day Week Filter View" at bounding box center [829, 12] width 1229 height 39
